Goal: Check status: Check status

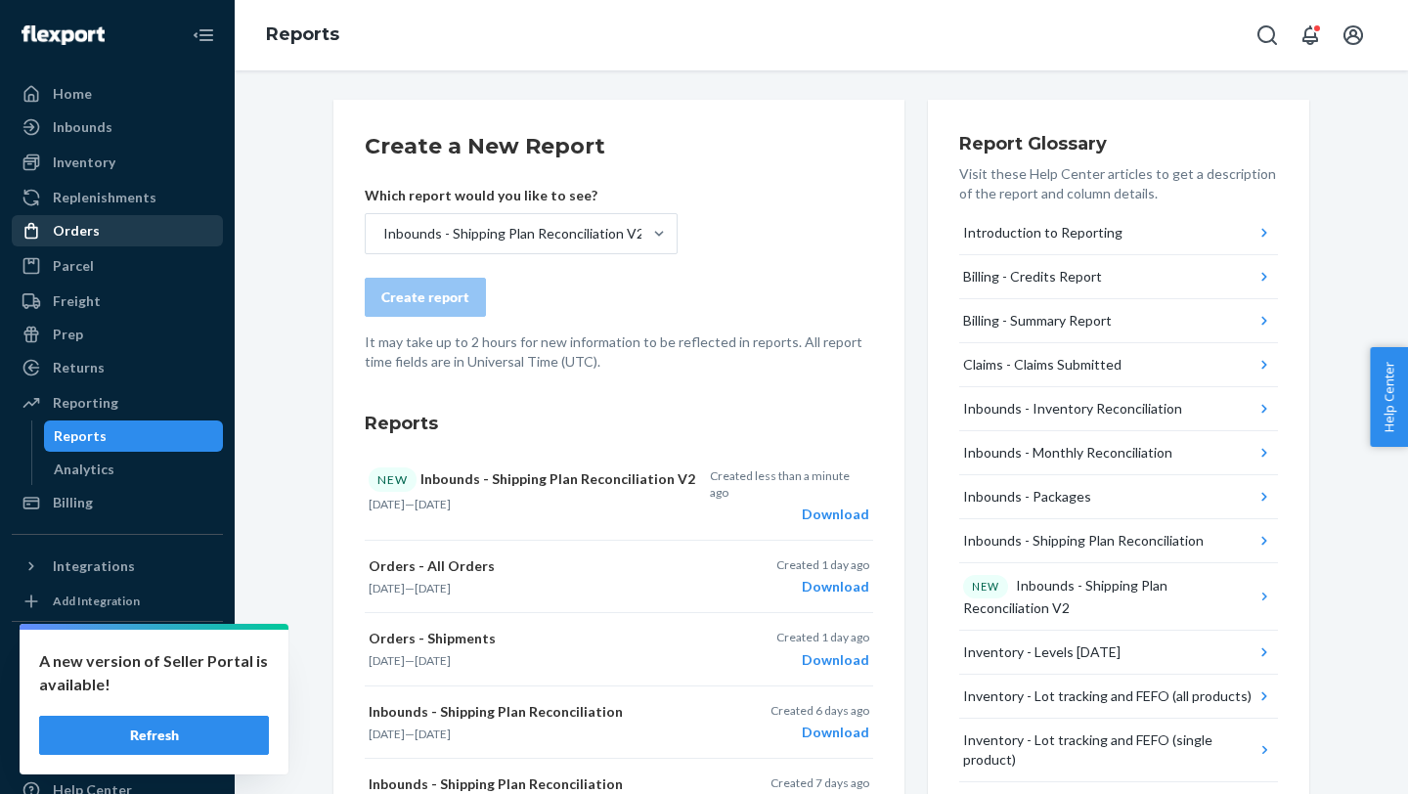
click at [67, 225] on div "Orders" at bounding box center [76, 231] width 47 height 20
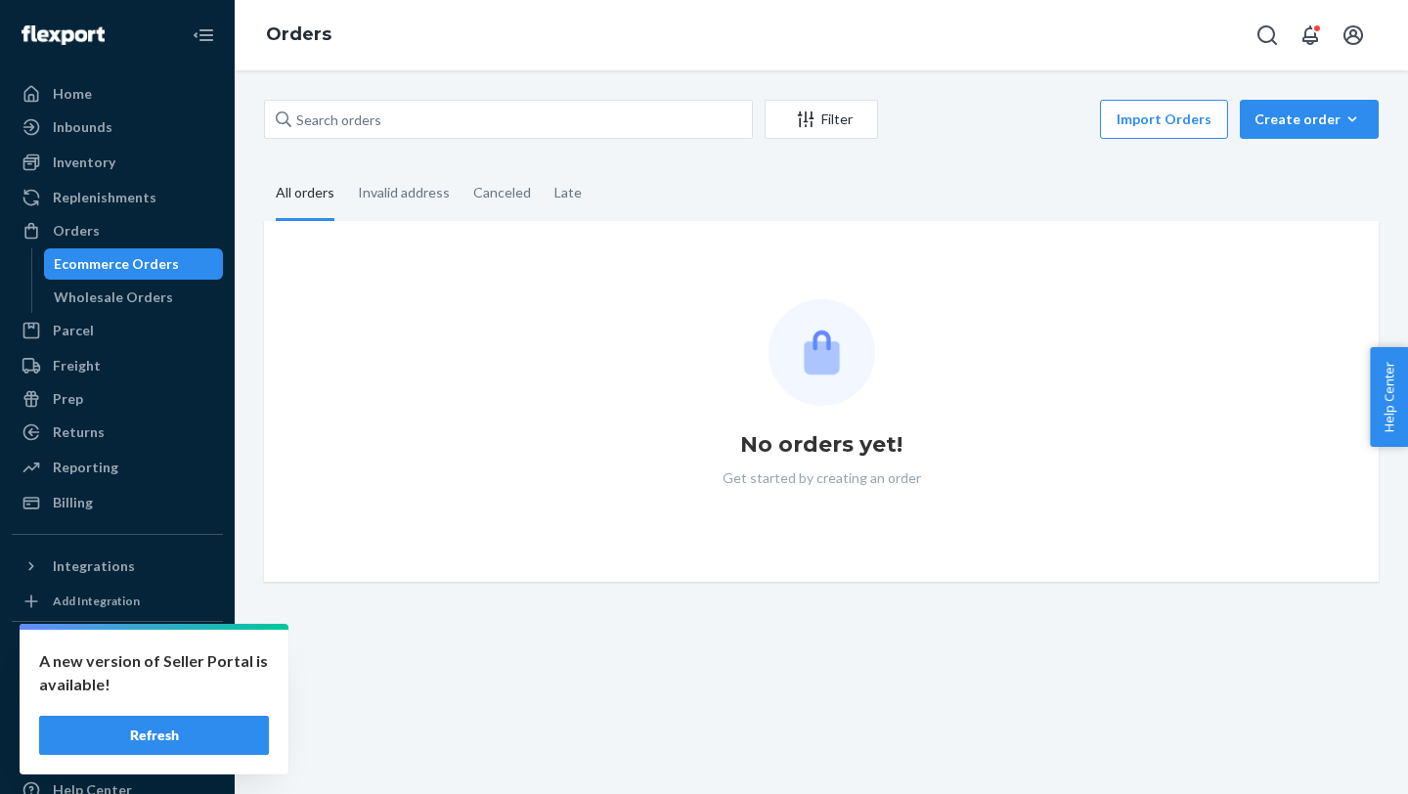
click at [157, 730] on button "Refresh" at bounding box center [154, 735] width 230 height 39
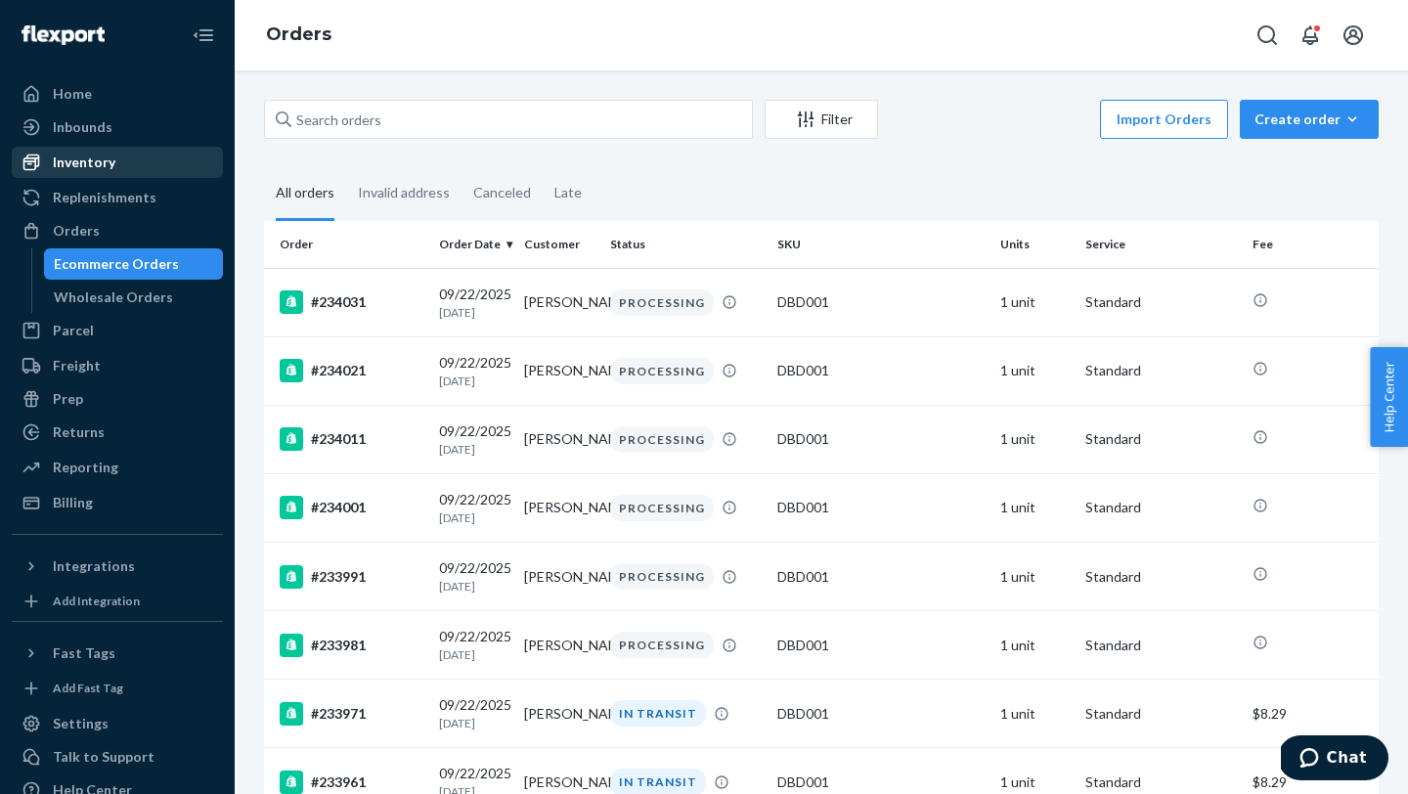
click at [105, 165] on div "Inventory" at bounding box center [84, 163] width 63 height 20
